Goal: Navigation & Orientation: Find specific page/section

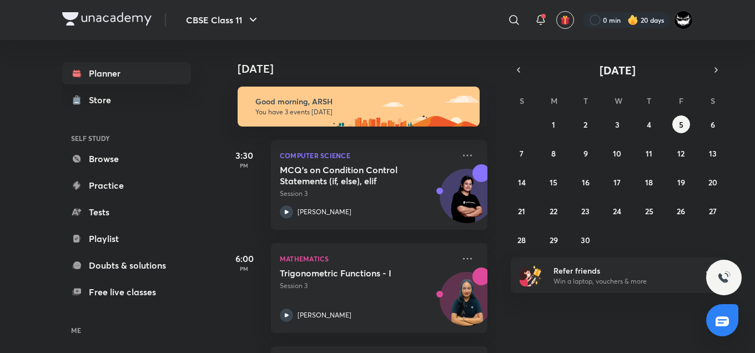
click at [525, 27] on div "​ 0 min 20 days" at bounding box center [507, 20] width 372 height 27
click at [231, 16] on button "CBSE Class 11" at bounding box center [222, 20] width 87 height 22
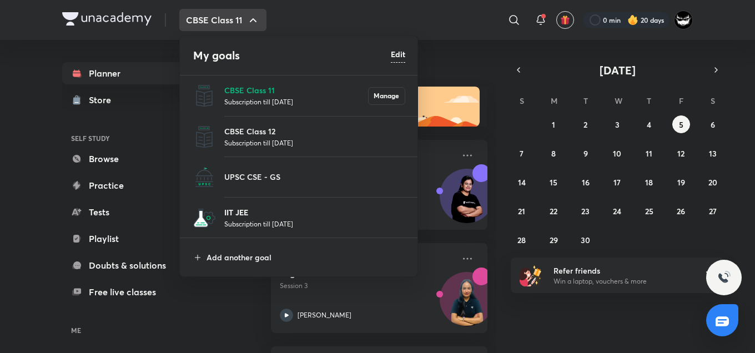
click at [251, 213] on p "IIT JEE" at bounding box center [314, 213] width 181 height 12
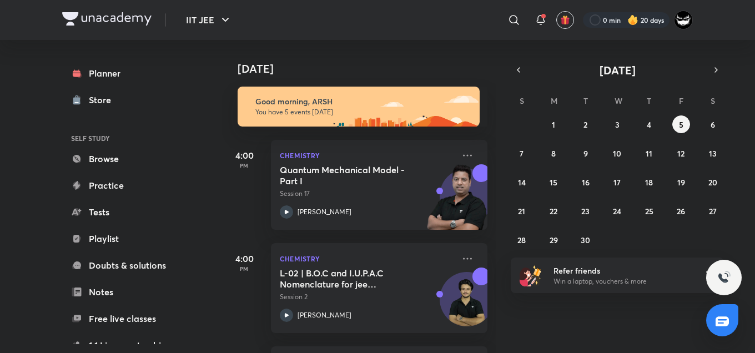
click at [442, 58] on div "[DATE]" at bounding box center [360, 58] width 276 height 36
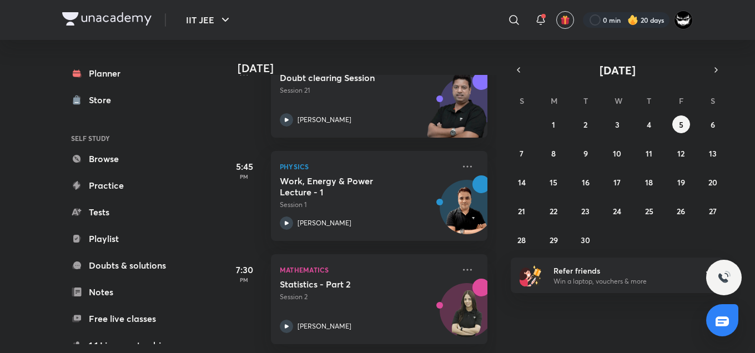
scroll to position [306, 0]
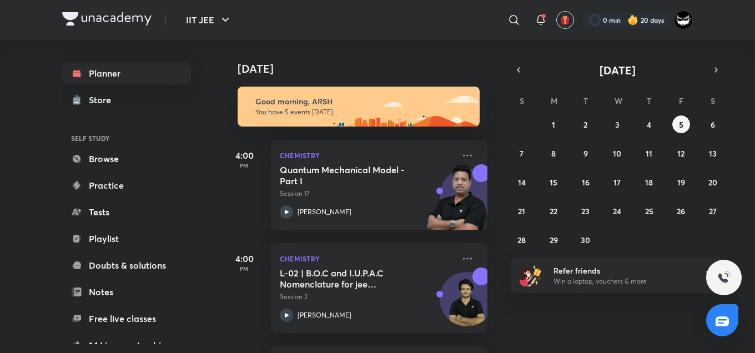
click at [303, 63] on h4 "[DATE]" at bounding box center [368, 68] width 261 height 13
